Goal: Navigation & Orientation: Find specific page/section

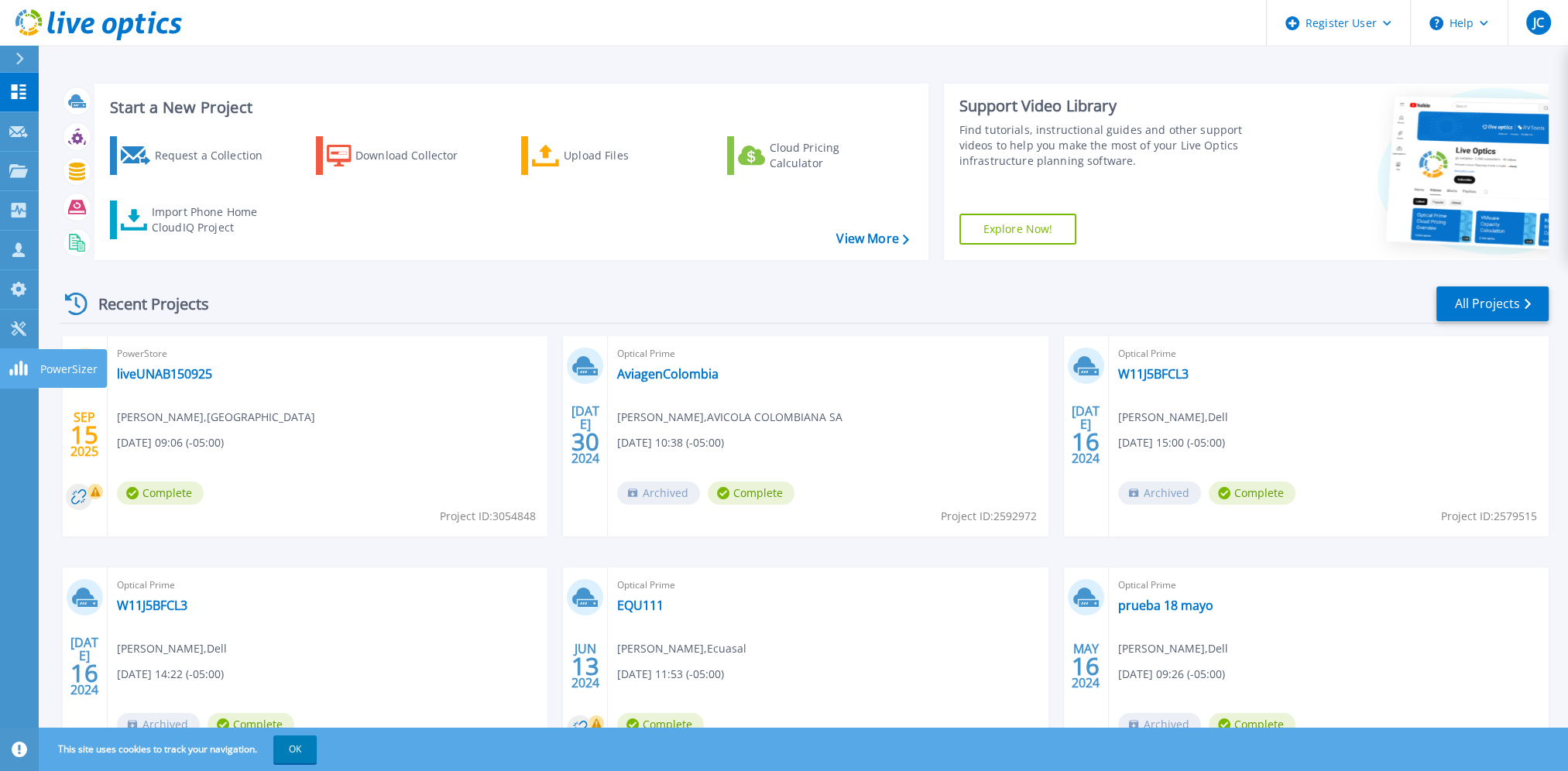
click at [10, 370] on rect at bounding box center [11, 372] width 4 height 6
click at [22, 333] on icon at bounding box center [18, 328] width 15 height 15
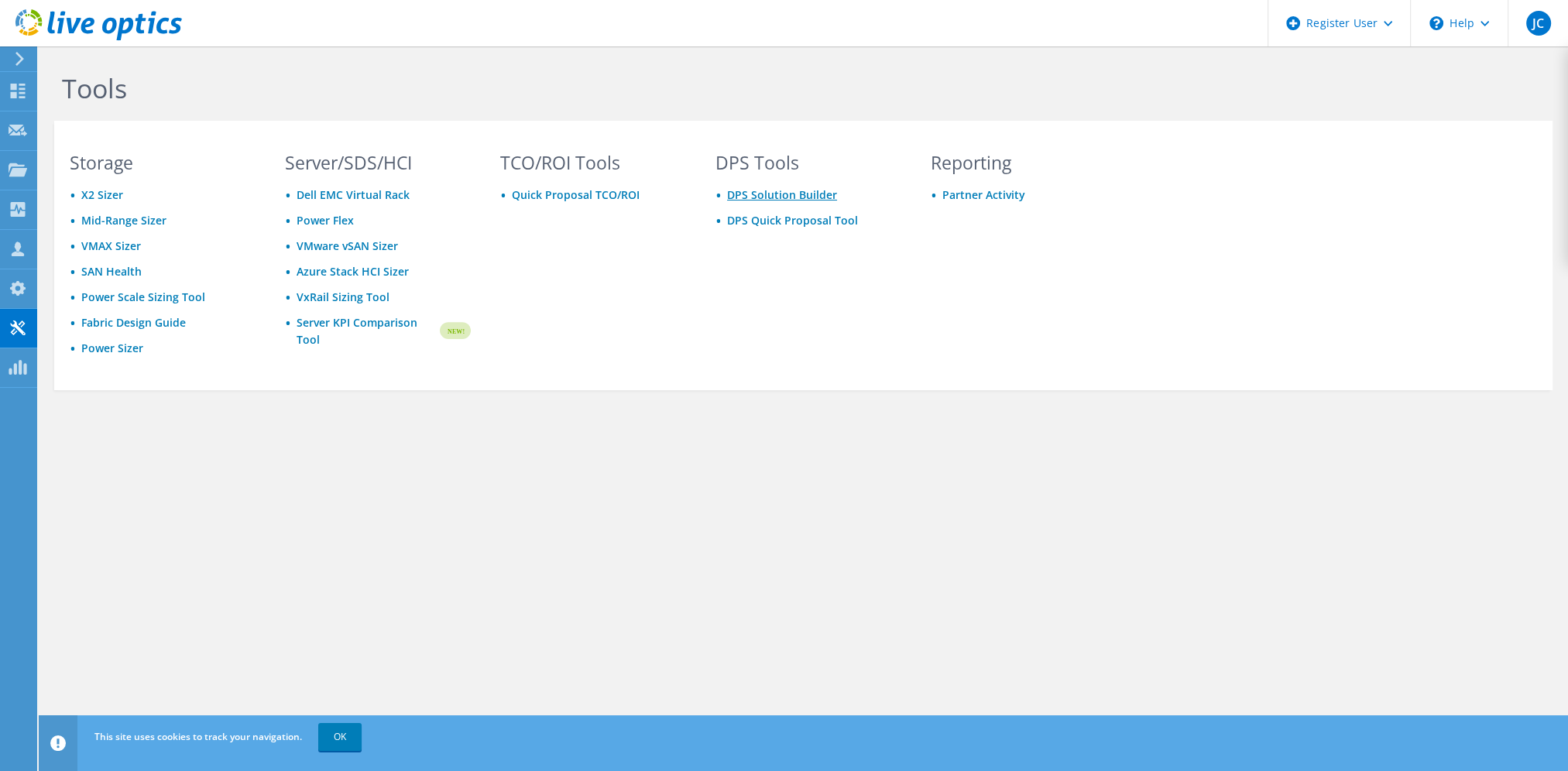
click at [762, 195] on link "DPS Solution Builder" at bounding box center [782, 195] width 110 height 15
click at [753, 196] on link "DPS Solution Builder" at bounding box center [782, 195] width 110 height 15
click at [791, 224] on link "DPS Quick Proposal Tool" at bounding box center [792, 220] width 131 height 15
click at [218, 565] on div "Tools Storage X2 Sizer Mid-Range Sizer VMAX Sizer SAN Health Power Scale Sizing…" at bounding box center [803, 409] width 1529 height 725
click at [1172, 304] on section "Storage X2 Sizer Mid-Range Sizer VMAX Sizer SAN Health Power Scale Sizing Tool …" at bounding box center [804, 255] width 1499 height 269
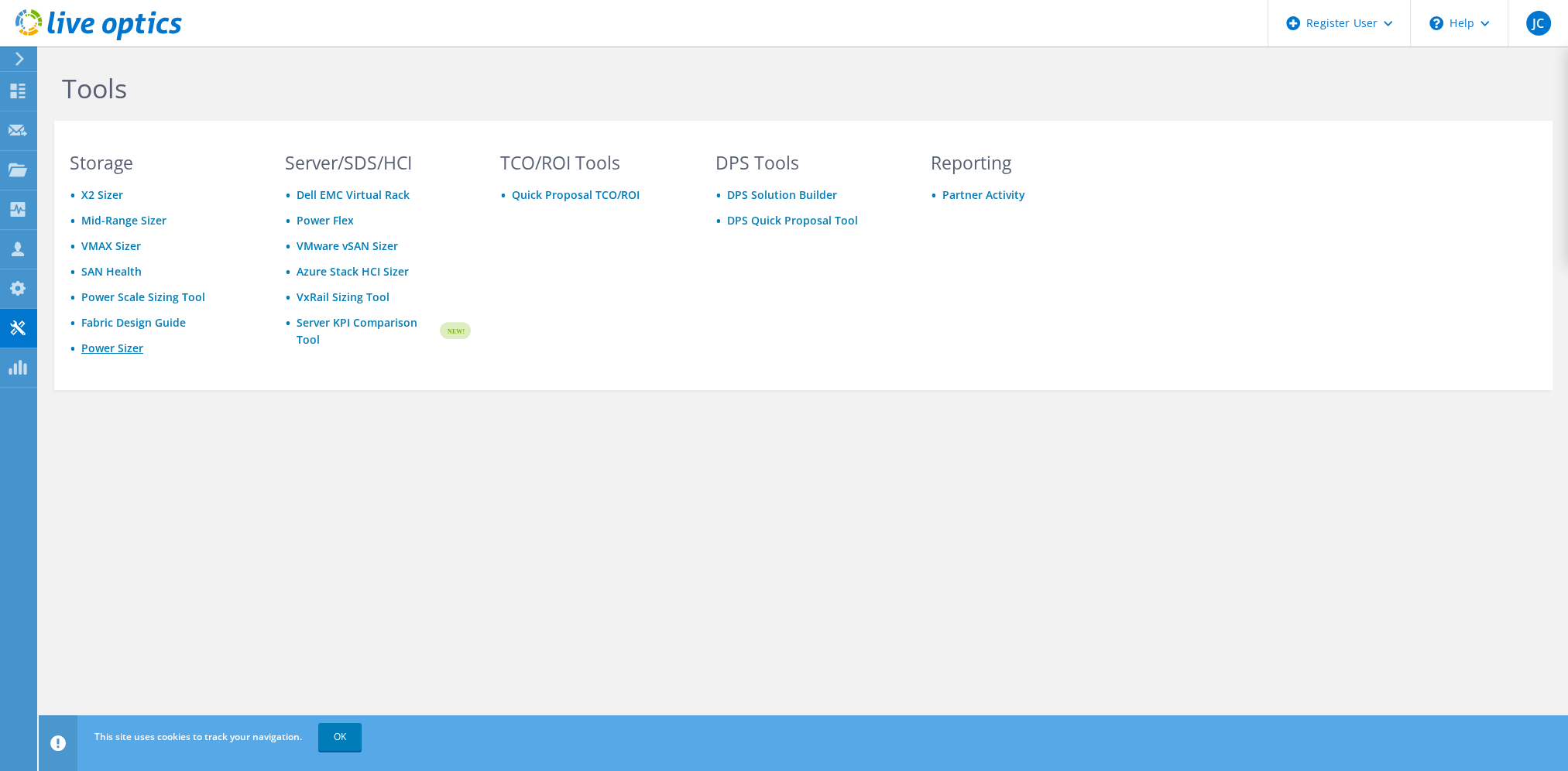
click at [111, 348] on link "Power Sizer" at bounding box center [112, 347] width 62 height 15
